Goal: Transaction & Acquisition: Purchase product/service

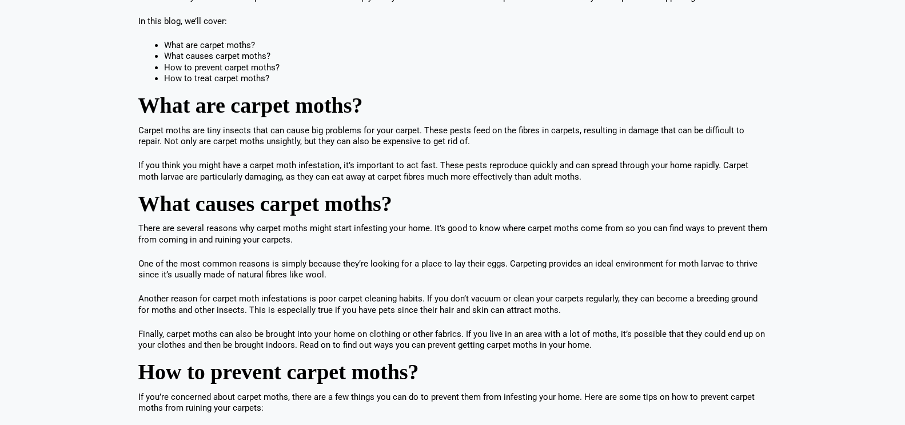
scroll to position [305, 0]
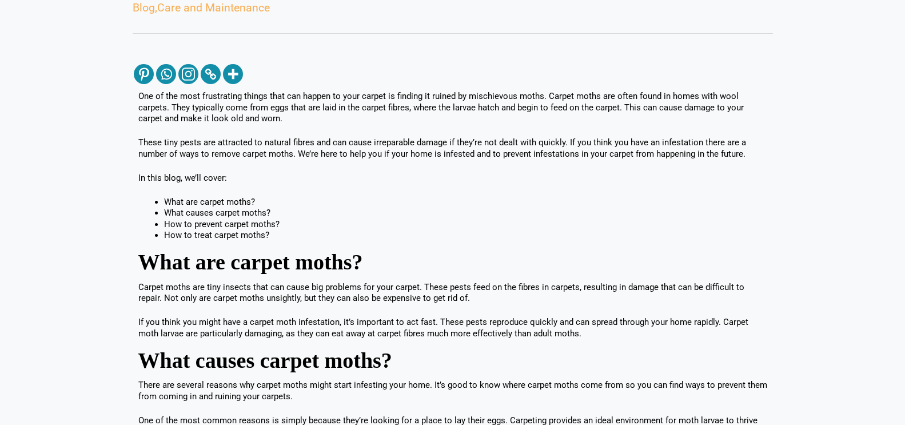
drag, startPoint x: 906, startPoint y: 81, endPoint x: 871, endPoint y: 154, distance: 81.6
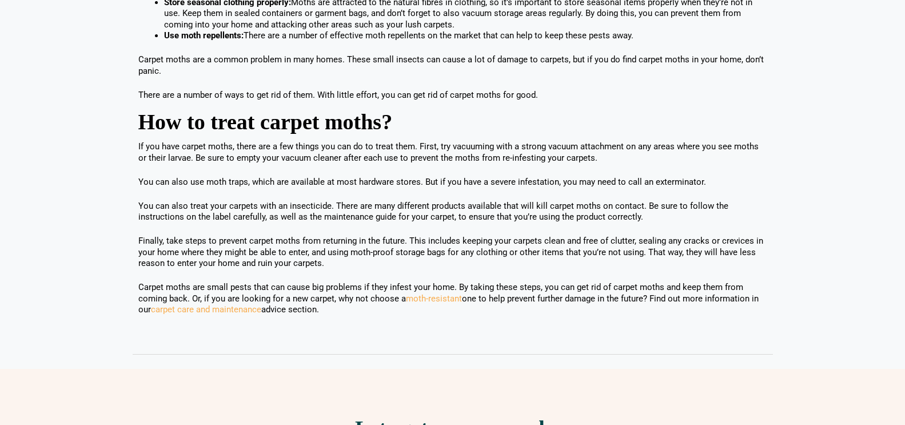
scroll to position [952, 0]
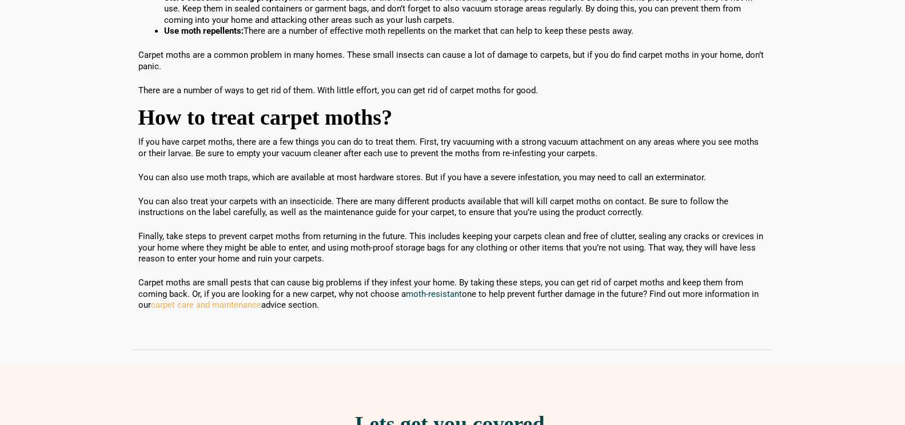
click at [428, 294] on link "moth-resistant" at bounding box center [434, 294] width 56 height 10
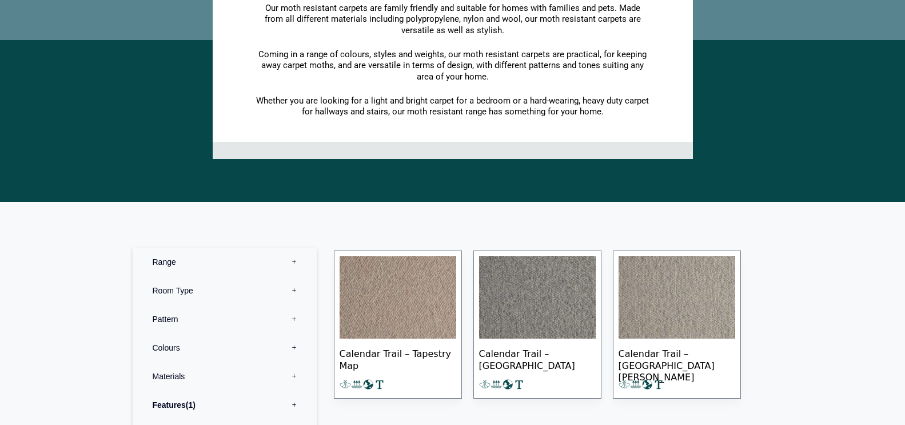
scroll to position [282, 0]
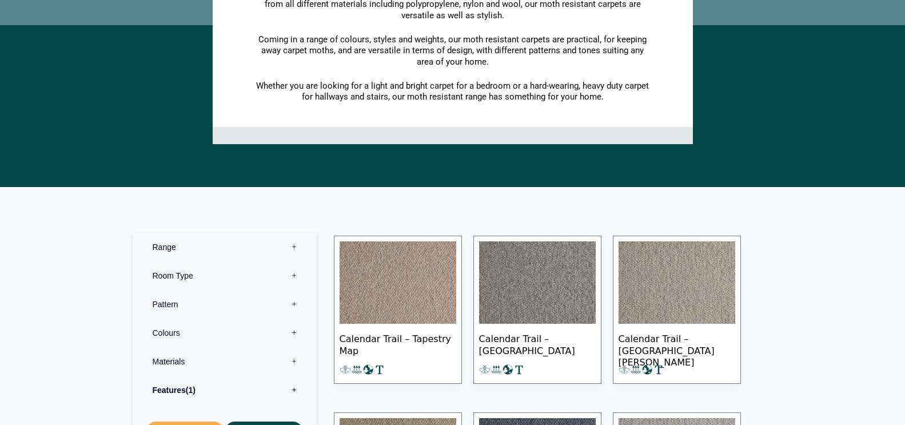
click at [293, 248] on label "Range 0" at bounding box center [224, 247] width 167 height 29
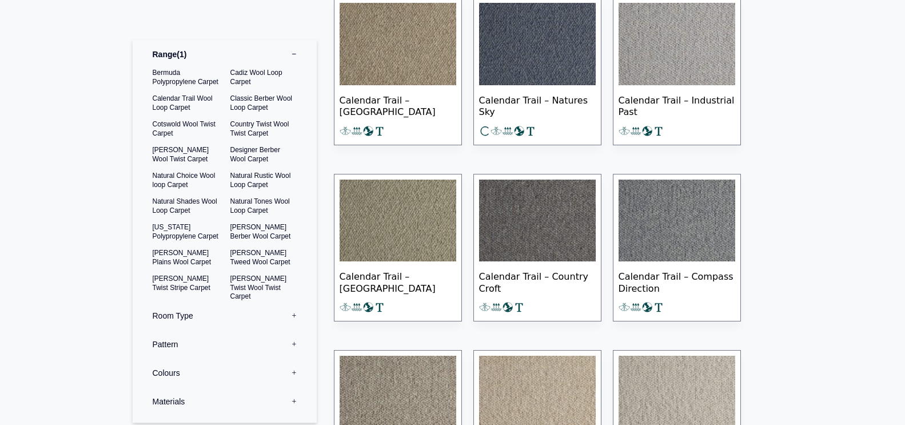
scroll to position [712, 0]
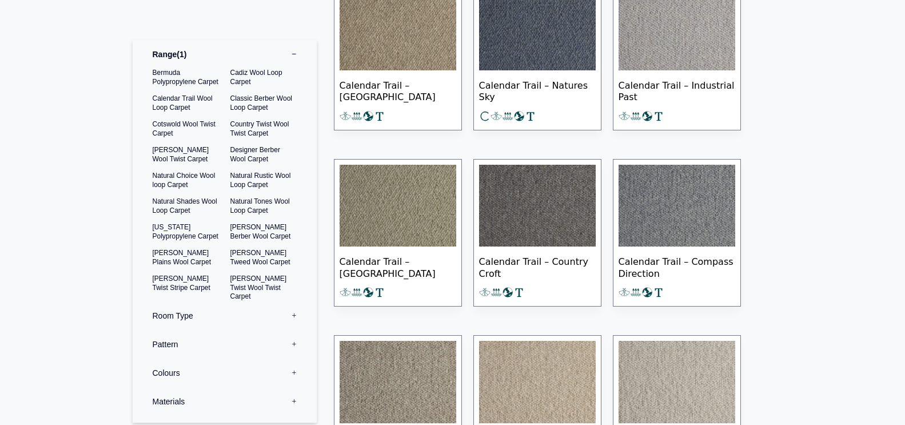
click at [284, 373] on label "Colours 0" at bounding box center [224, 372] width 167 height 29
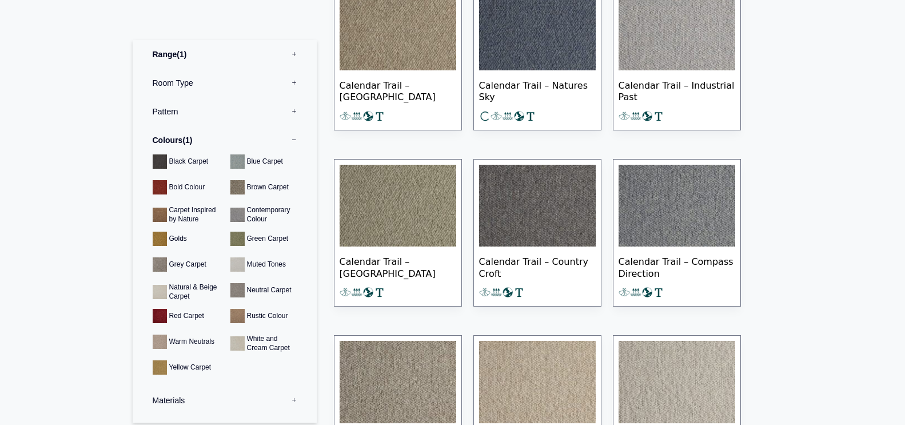
click at [284, 397] on label "Materials 0" at bounding box center [224, 400] width 167 height 29
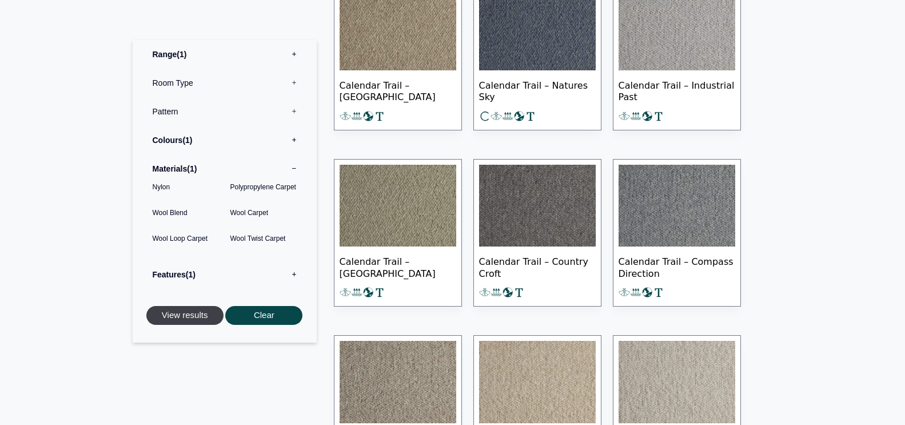
click at [190, 316] on button "View results" at bounding box center [184, 315] width 77 height 19
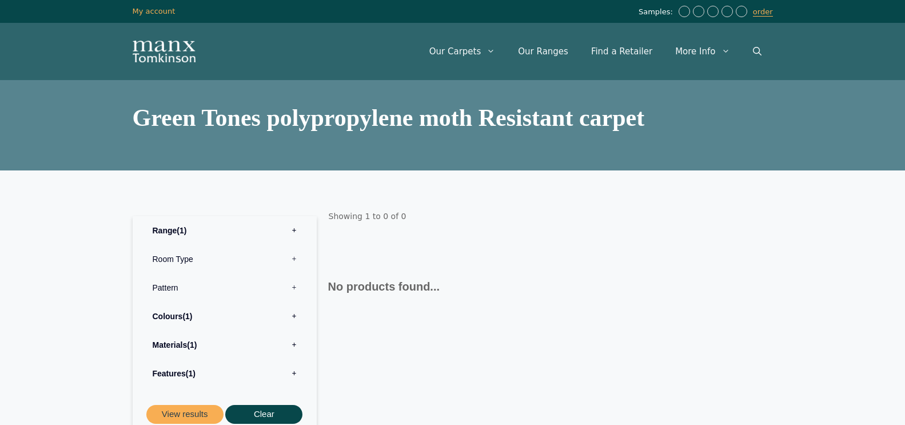
click at [293, 227] on label "Range 1" at bounding box center [224, 230] width 167 height 29
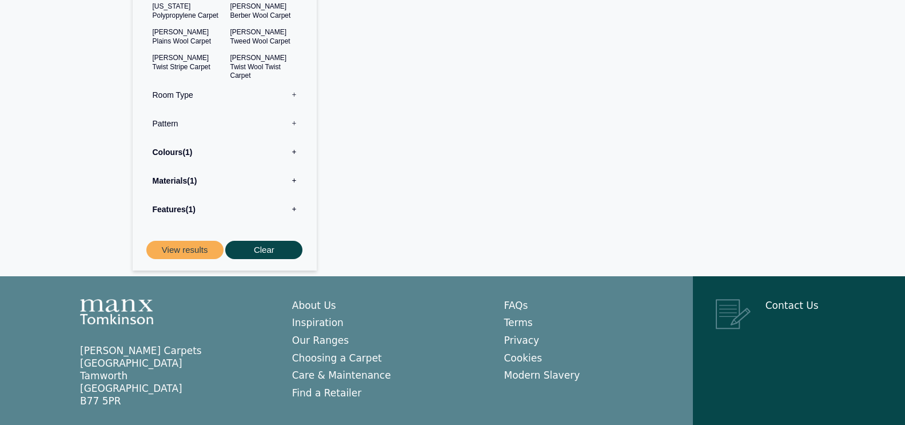
scroll to position [76, 0]
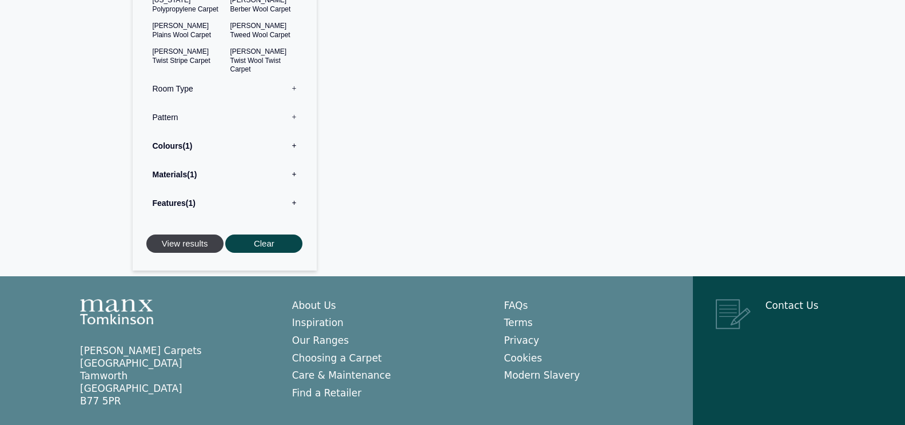
click at [190, 245] on button "View results" at bounding box center [184, 243] width 77 height 19
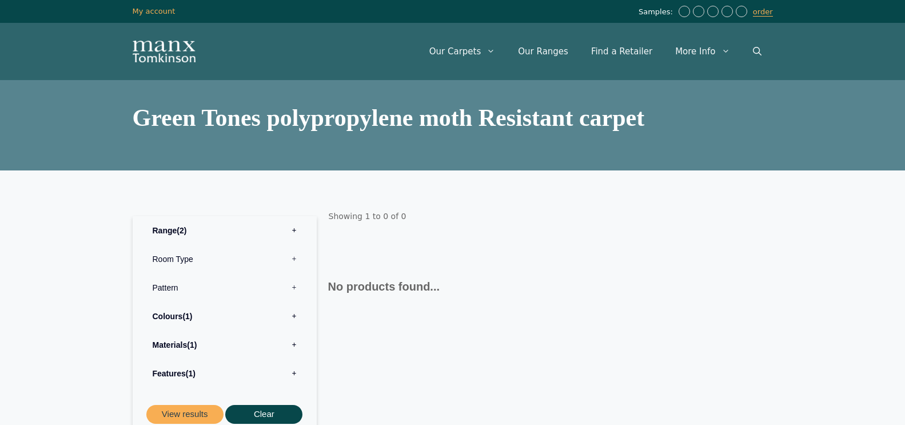
click at [184, 256] on label "Room Type 0" at bounding box center [224, 259] width 167 height 29
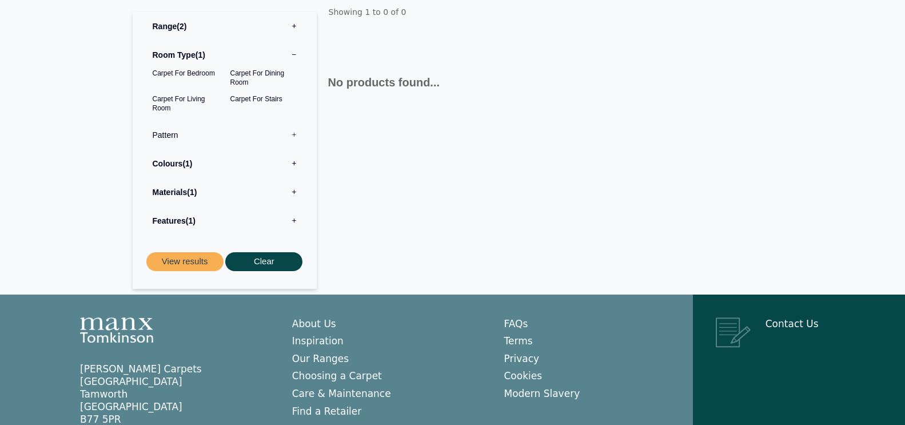
scroll to position [226, 0]
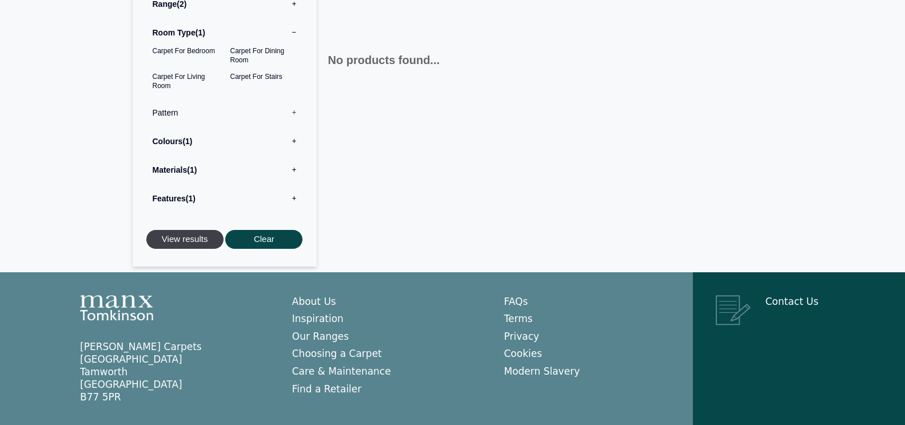
click at [190, 242] on button "View results" at bounding box center [184, 239] width 77 height 19
